Goal: Check status: Check status

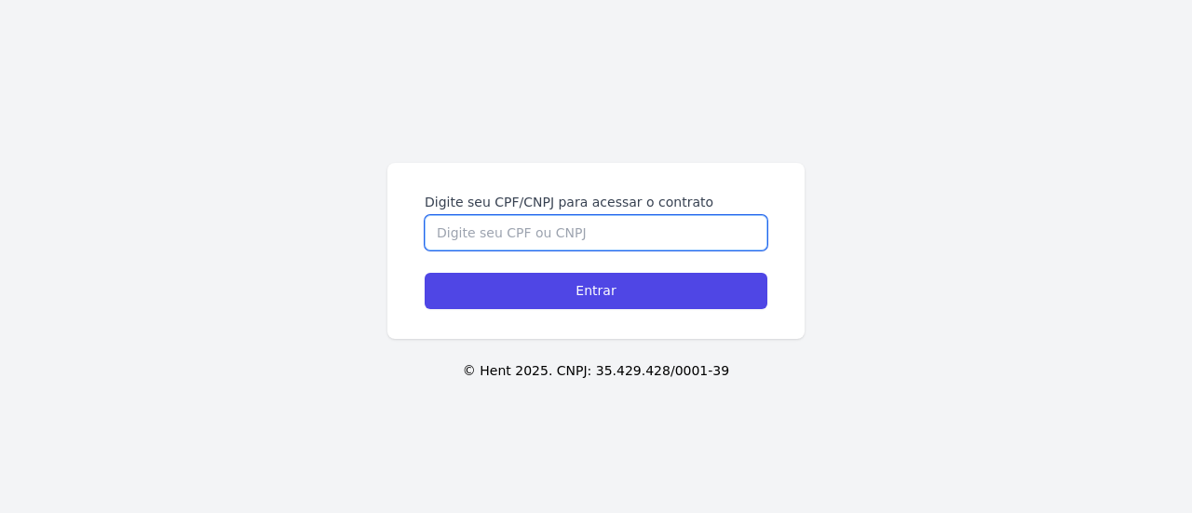
click at [589, 232] on input "Digite seu CPF/CNPJ para acessar o contrato" at bounding box center [595, 232] width 343 height 35
type input "44439753817"
click at [424, 273] on input "Entrar" at bounding box center [595, 291] width 343 height 36
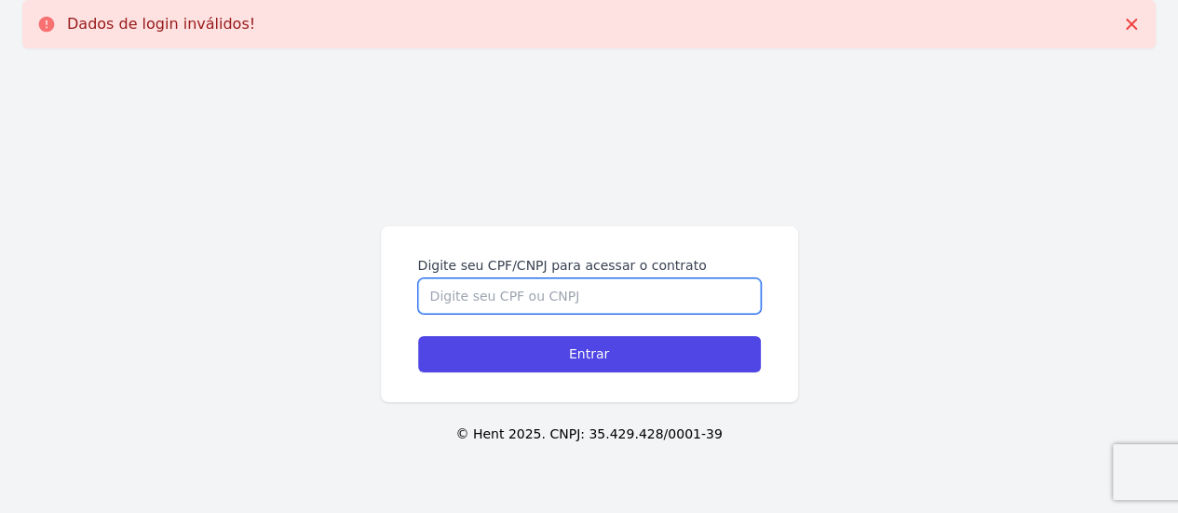
click at [565, 300] on input "Digite seu CPF/CNPJ para acessar o contrato" at bounding box center [589, 295] width 343 height 35
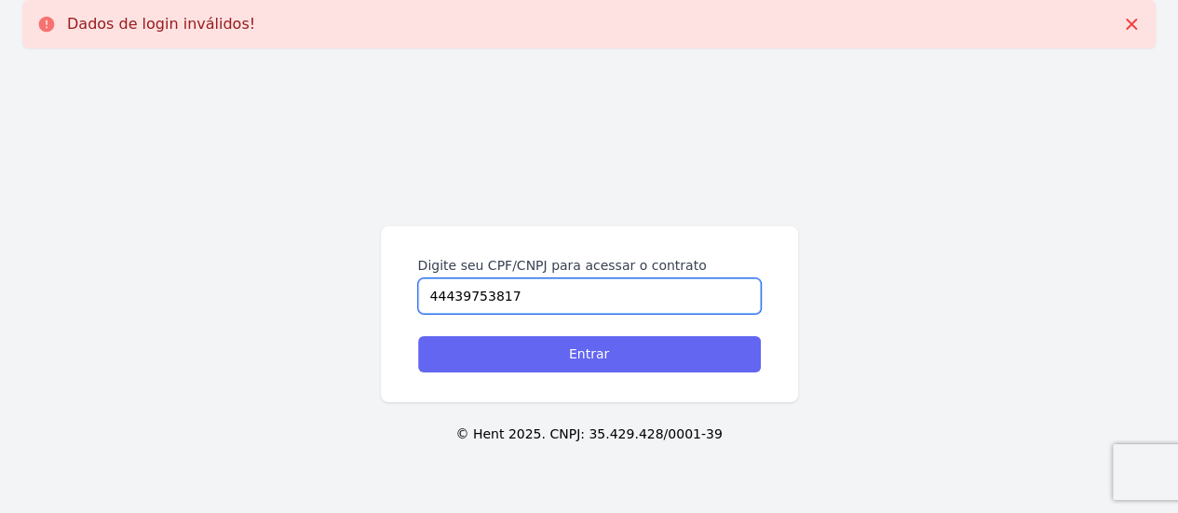
type input "44439753817"
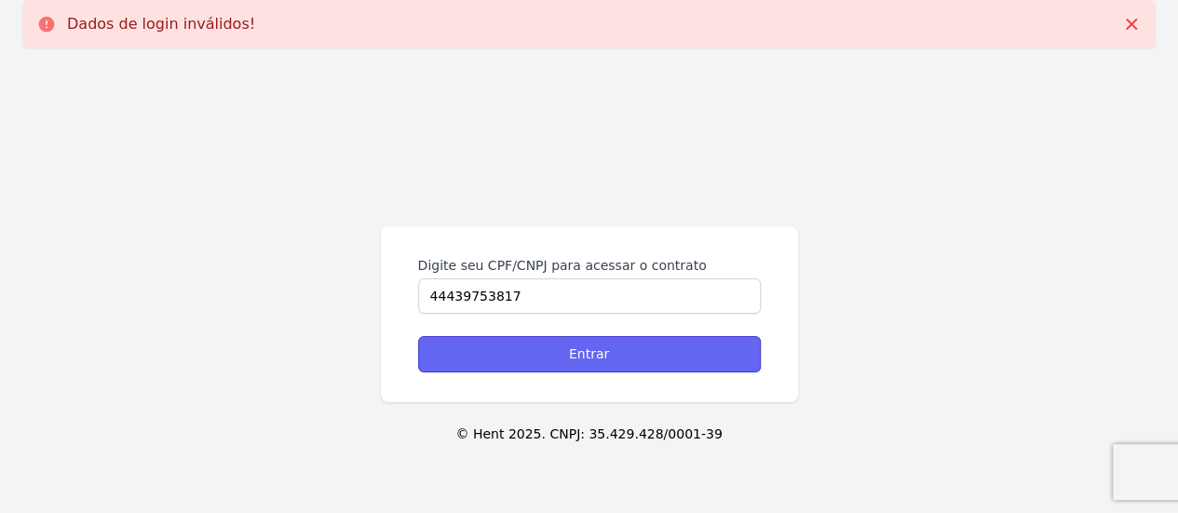
click at [606, 346] on input "Entrar" at bounding box center [589, 354] width 343 height 36
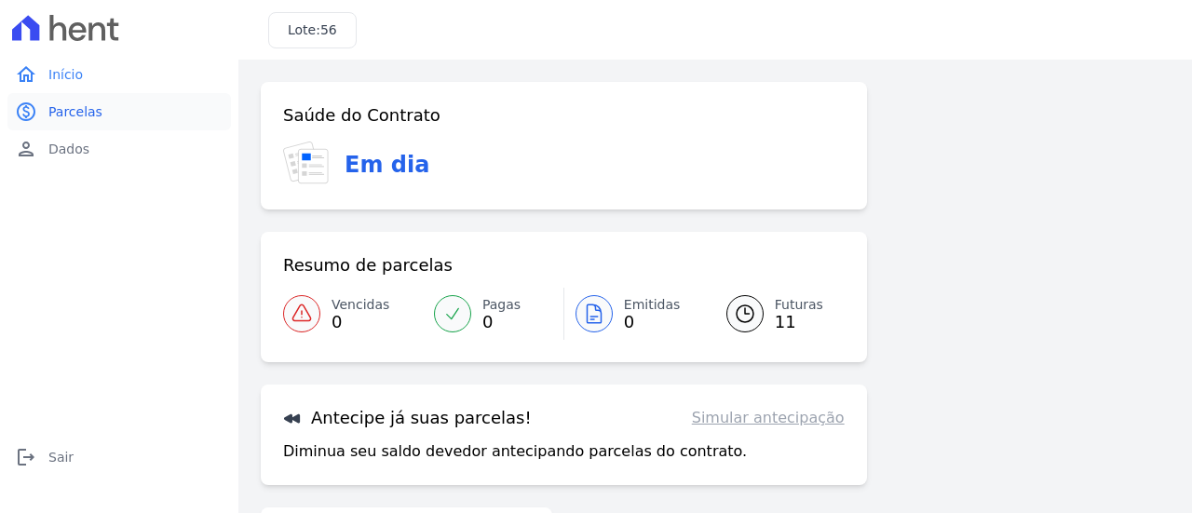
click at [66, 100] on link "paid Parcelas" at bounding box center [118, 111] width 223 height 37
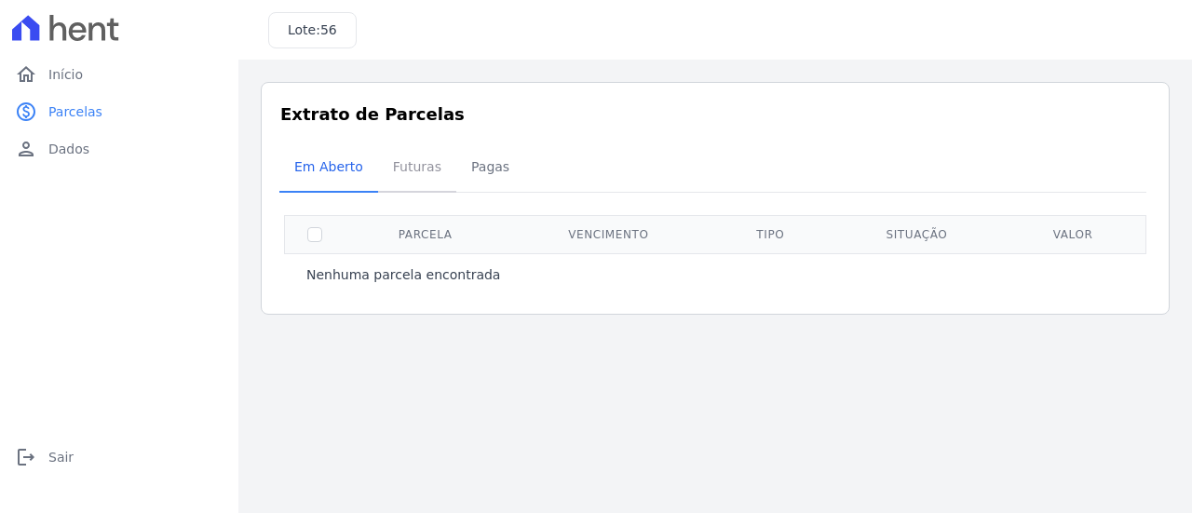
click at [430, 167] on span "Futuras" at bounding box center [417, 166] width 71 height 37
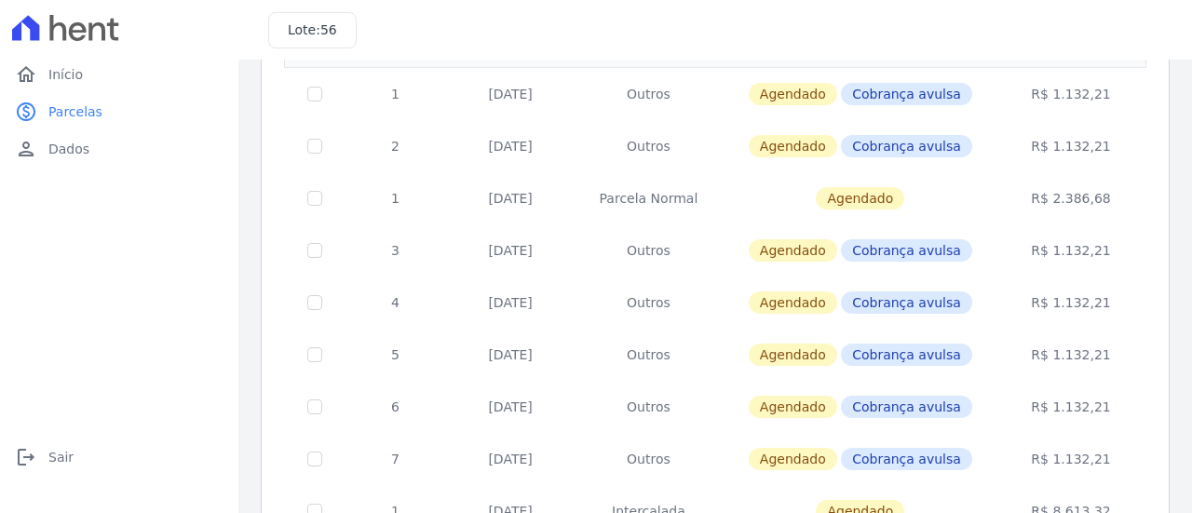
scroll to position [279, 0]
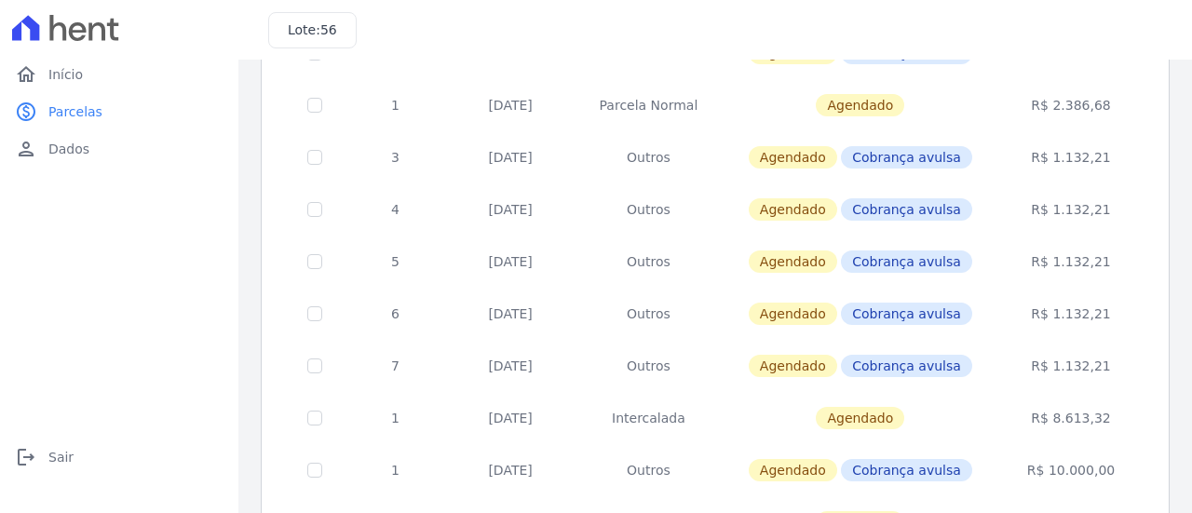
drag, startPoint x: 728, startPoint y: 395, endPoint x: 539, endPoint y: 392, distance: 189.0
click at [539, 392] on tr "1 31/12/2026 Intercalada Agendado R$ 8.613,32" at bounding box center [715, 418] width 861 height 52
click at [488, 370] on td "30/04/2026" at bounding box center [510, 366] width 128 height 52
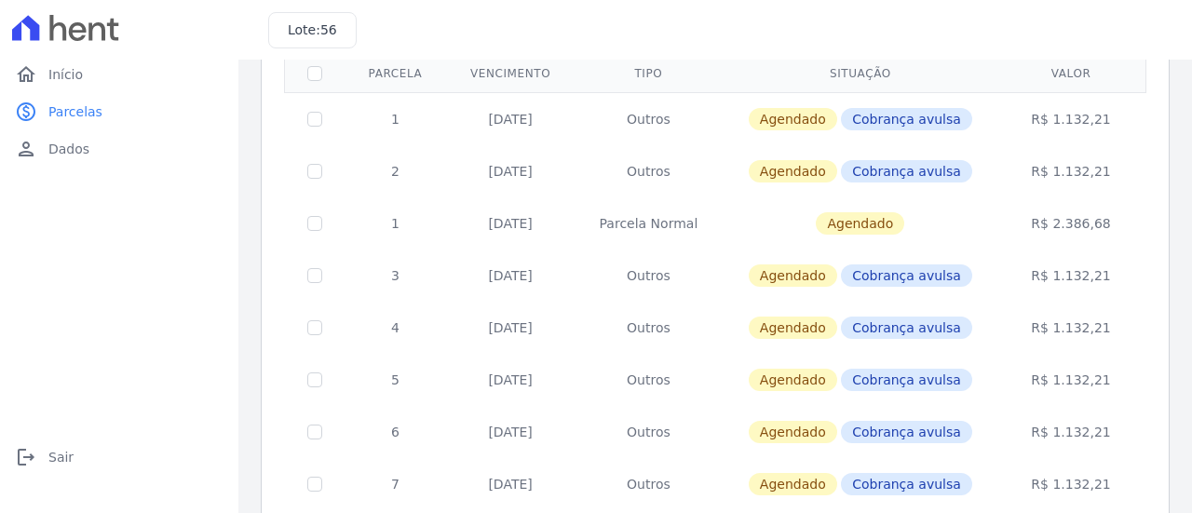
scroll to position [163, 0]
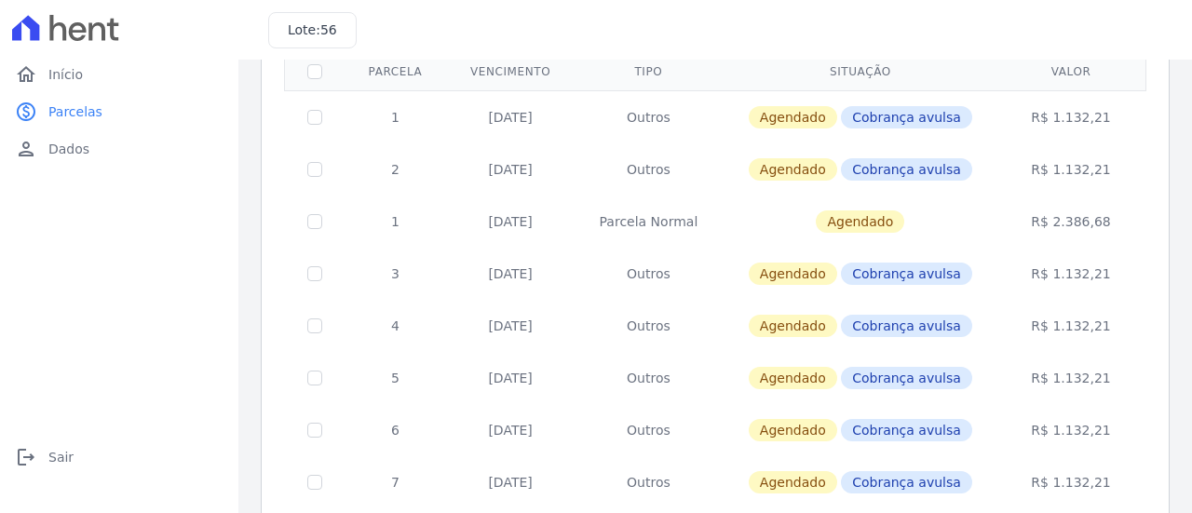
drag, startPoint x: 914, startPoint y: 219, endPoint x: 737, endPoint y: 210, distance: 177.1
click at [737, 210] on td "Agendado" at bounding box center [860, 221] width 276 height 52
click at [747, 214] on td "Agendado" at bounding box center [860, 221] width 276 height 52
drag, startPoint x: 899, startPoint y: 165, endPoint x: 961, endPoint y: 155, distance: 62.3
click at [951, 158] on span "Cobrança avulsa" at bounding box center [906, 169] width 131 height 22
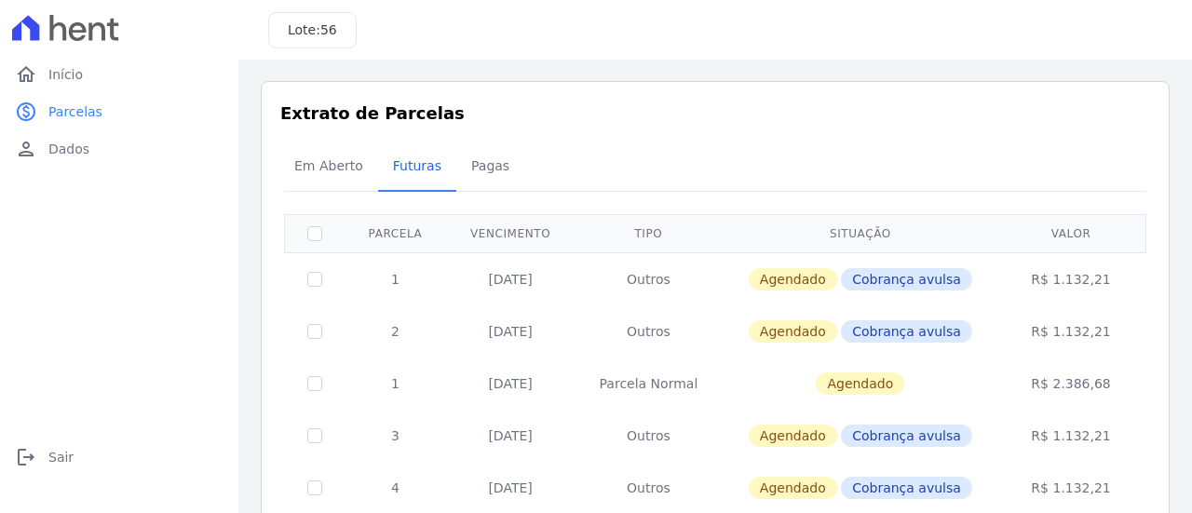
scroll to position [0, 0]
click at [1089, 273] on td "R$ 1.132,21" at bounding box center [1070, 279] width 145 height 53
click at [1005, 314] on td "R$ 1.132,21" at bounding box center [1070, 332] width 145 height 52
drag, startPoint x: 901, startPoint y: 268, endPoint x: 859, endPoint y: 271, distance: 42.0
click at [899, 269] on span "Cobrança avulsa" at bounding box center [906, 280] width 131 height 22
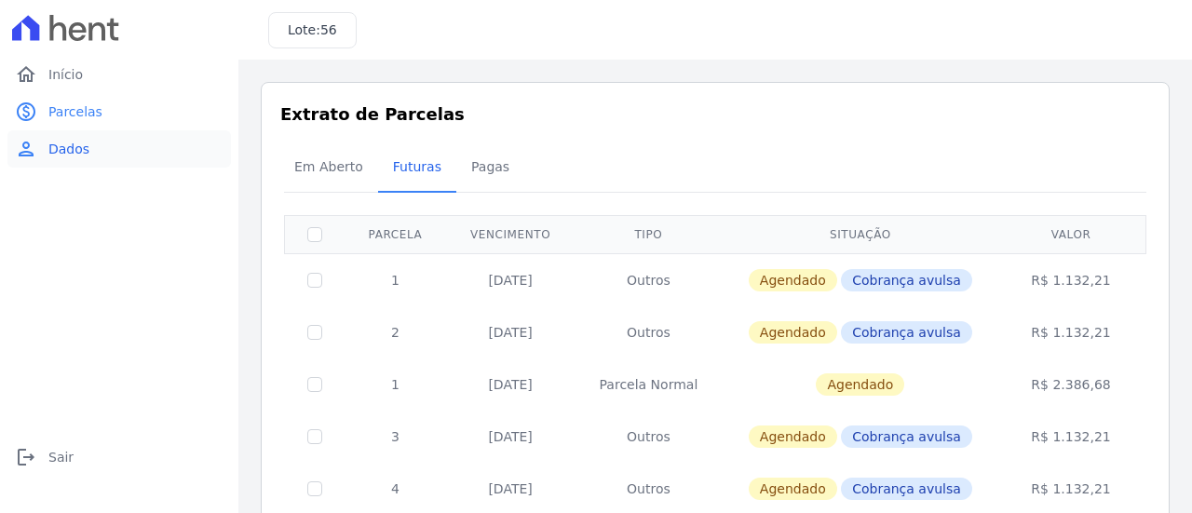
click at [44, 146] on link "person Dados" at bounding box center [118, 148] width 223 height 37
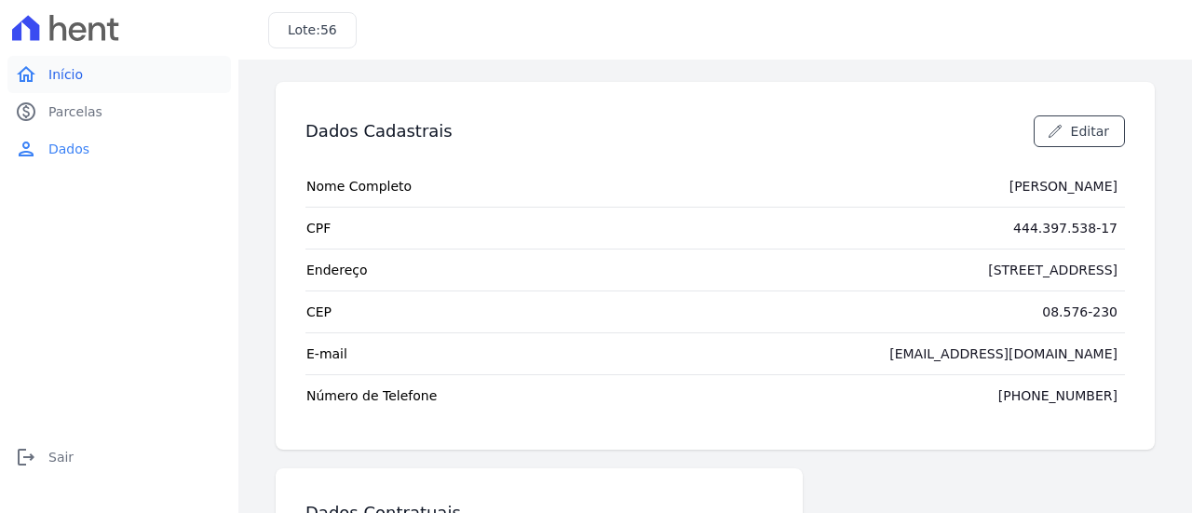
click at [72, 92] on link "home Início" at bounding box center [118, 74] width 223 height 37
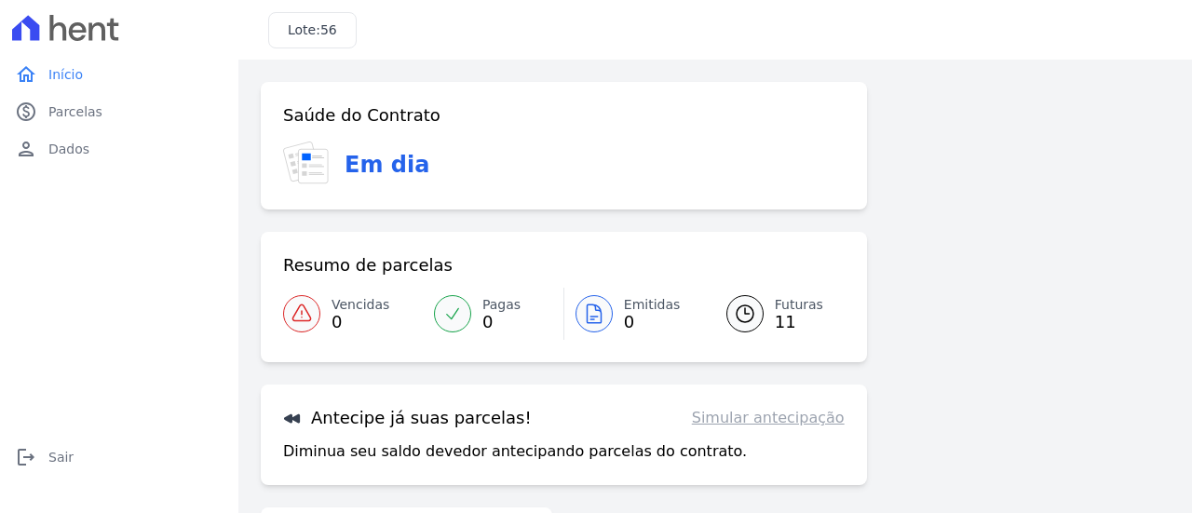
scroll to position [93, 0]
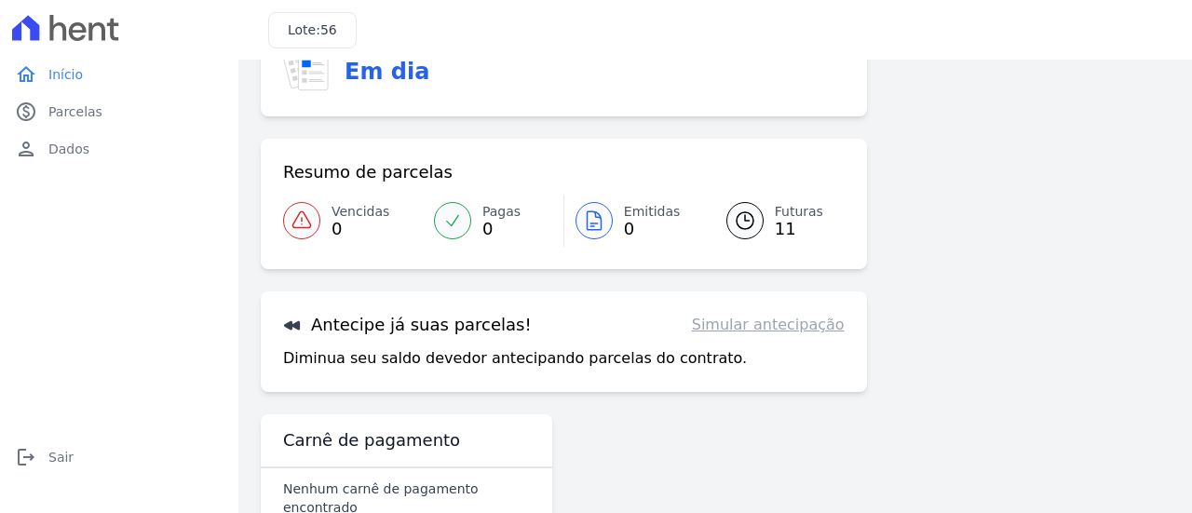
click at [792, 311] on div "Antecipe já suas parcelas! Simular antecipação Diminua seu saldo devedor anteci…" at bounding box center [564, 341] width 606 height 101
click at [797, 328] on link "Simular antecipação" at bounding box center [768, 325] width 153 height 22
drag, startPoint x: 458, startPoint y: 328, endPoint x: 439, endPoint y: 327, distance: 18.6
click at [453, 328] on h3 "Antecipe já suas parcelas!" at bounding box center [407, 325] width 249 height 22
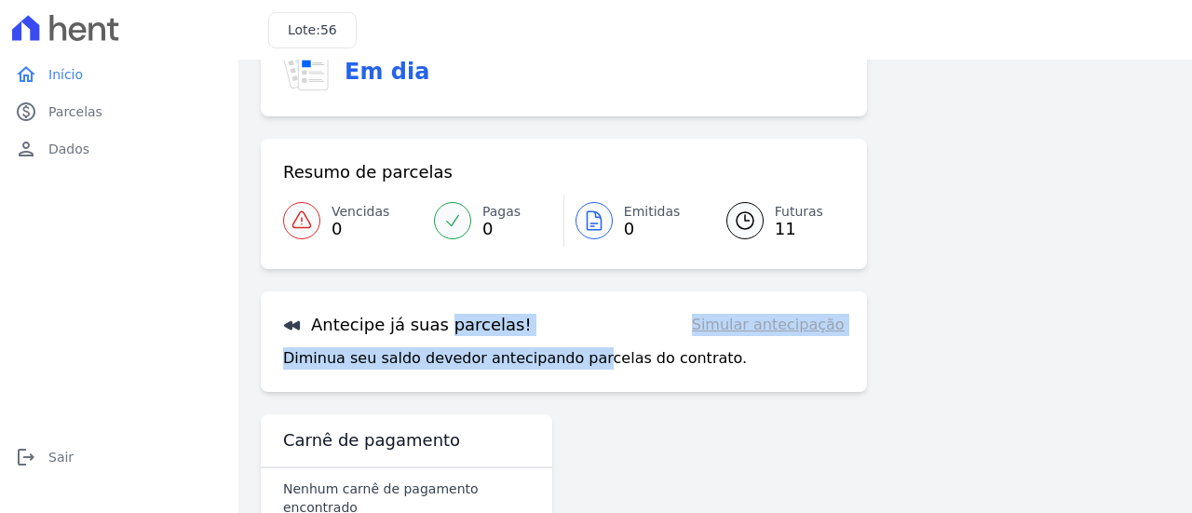
drag, startPoint x: 374, startPoint y: 334, endPoint x: 573, endPoint y: 362, distance: 201.2
click at [573, 362] on div "Antecipe já suas parcelas! Simular antecipação Diminua seu saldo devedor anteci…" at bounding box center [564, 341] width 606 height 101
click at [573, 362] on p "Diminua seu saldo devedor antecipando parcelas do contrato." at bounding box center [515, 358] width 464 height 22
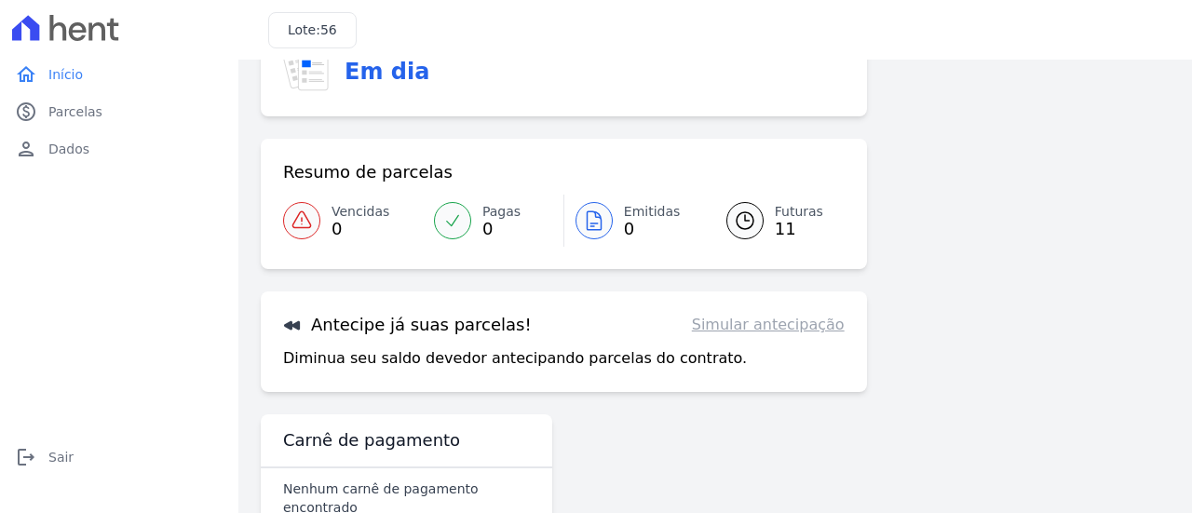
scroll to position [0, 0]
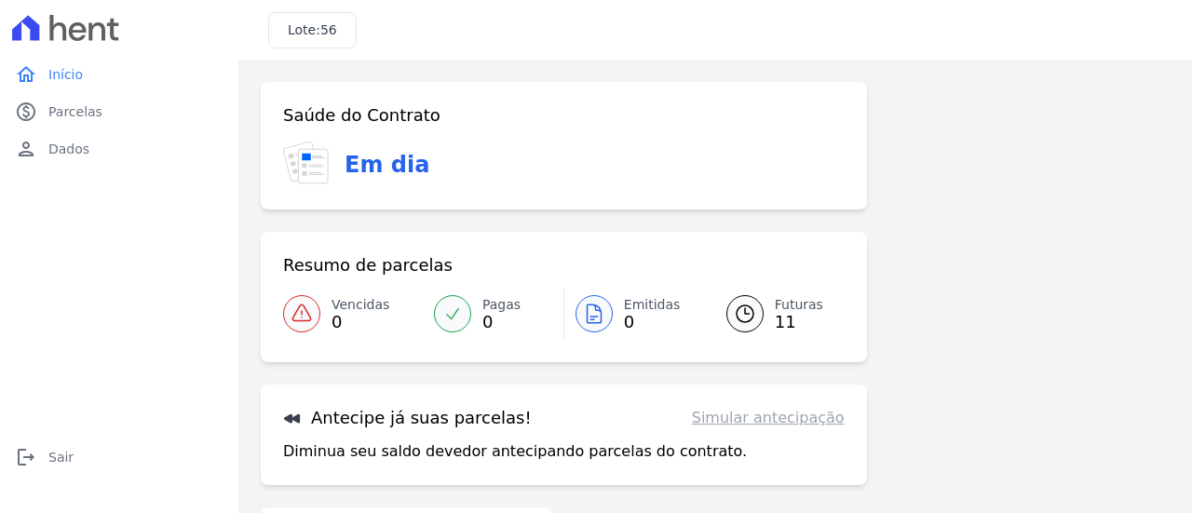
drag, startPoint x: 359, startPoint y: 164, endPoint x: 350, endPoint y: 163, distance: 9.4
click at [351, 163] on h3 "Em dia" at bounding box center [386, 165] width 85 height 34
click at [92, 108] on span "Parcelas" at bounding box center [75, 111] width 54 height 19
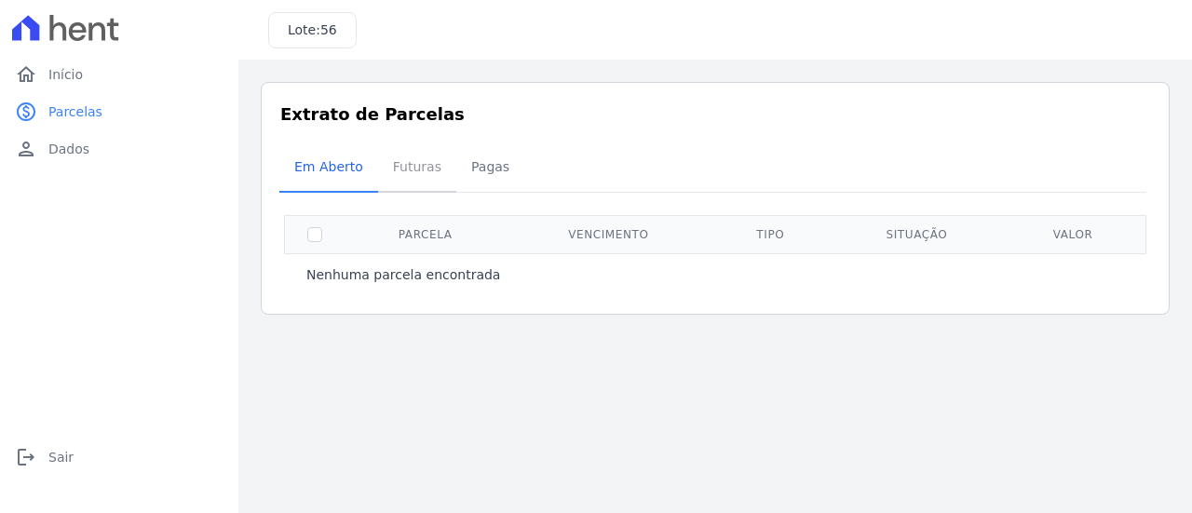
click at [386, 163] on span "Futuras" at bounding box center [417, 166] width 71 height 37
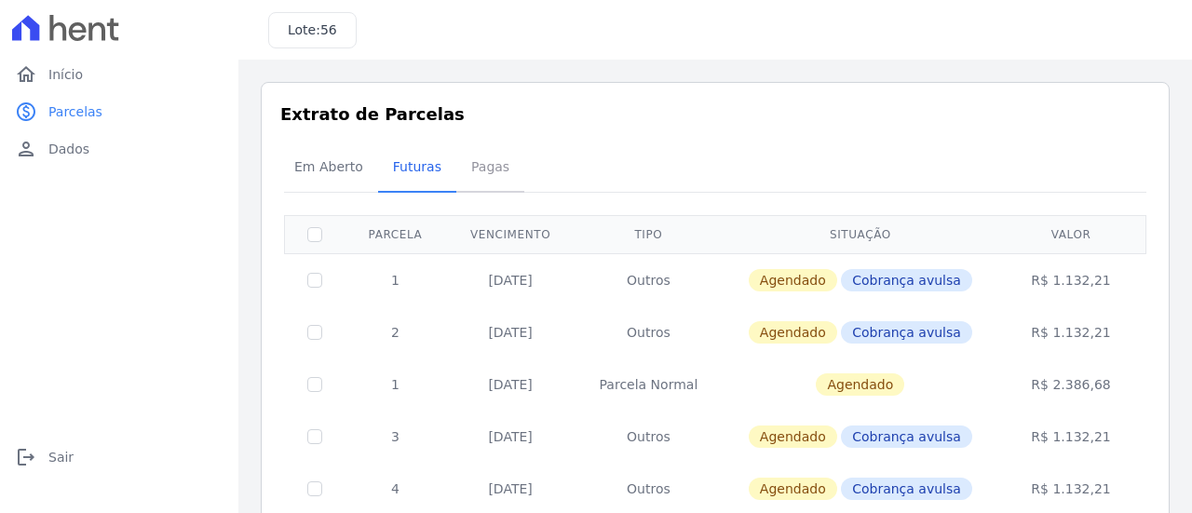
click at [495, 169] on span "Pagas" at bounding box center [490, 166] width 61 height 37
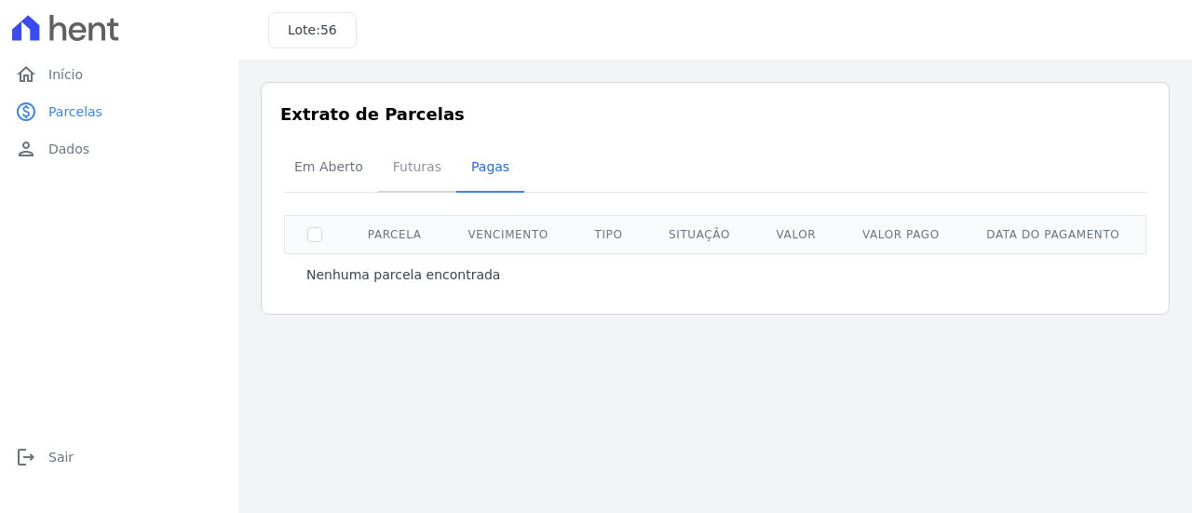
click at [398, 157] on span "Futuras" at bounding box center [417, 166] width 71 height 37
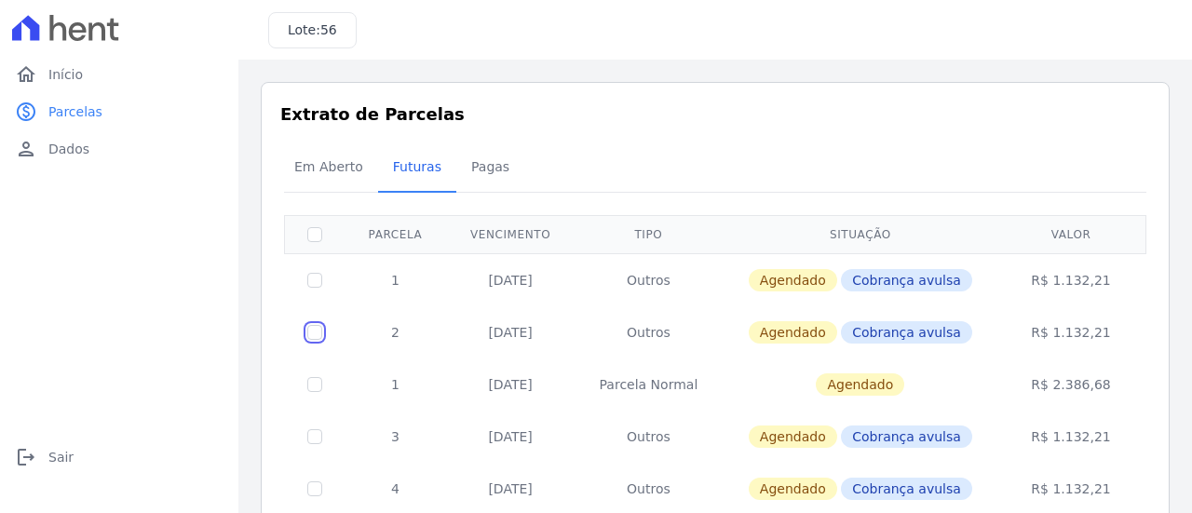
click at [318, 333] on input "checkbox" at bounding box center [314, 332] width 15 height 15
checkbox input "true"
click at [1095, 176] on div "Em Aberto Futuras Pagas" at bounding box center [714, 168] width 871 height 46
